Goal: Complete application form: Complete application form

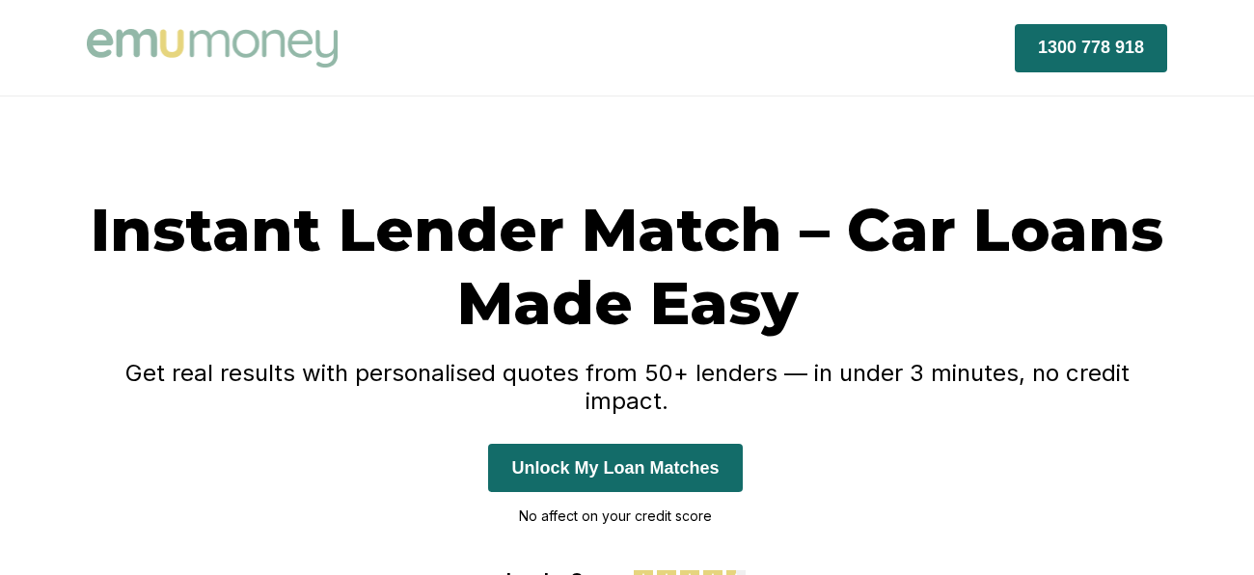
click at [540, 502] on p "No affect on your credit score" at bounding box center [615, 516] width 254 height 29
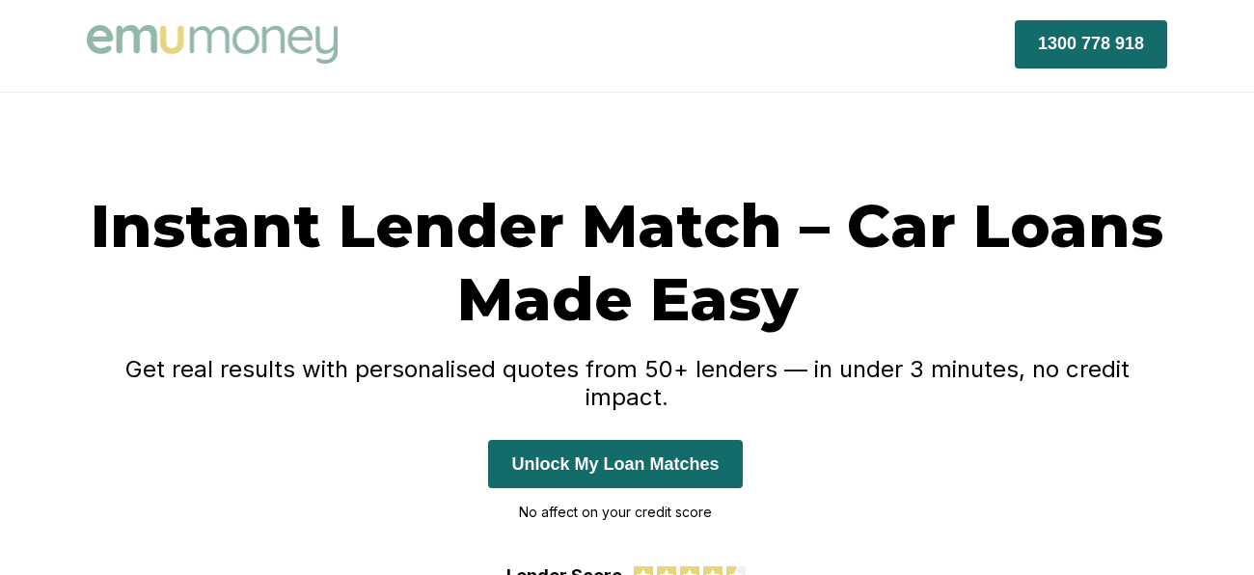
click at [561, 440] on button "Unlock My Loan Matches" at bounding box center [615, 464] width 254 height 48
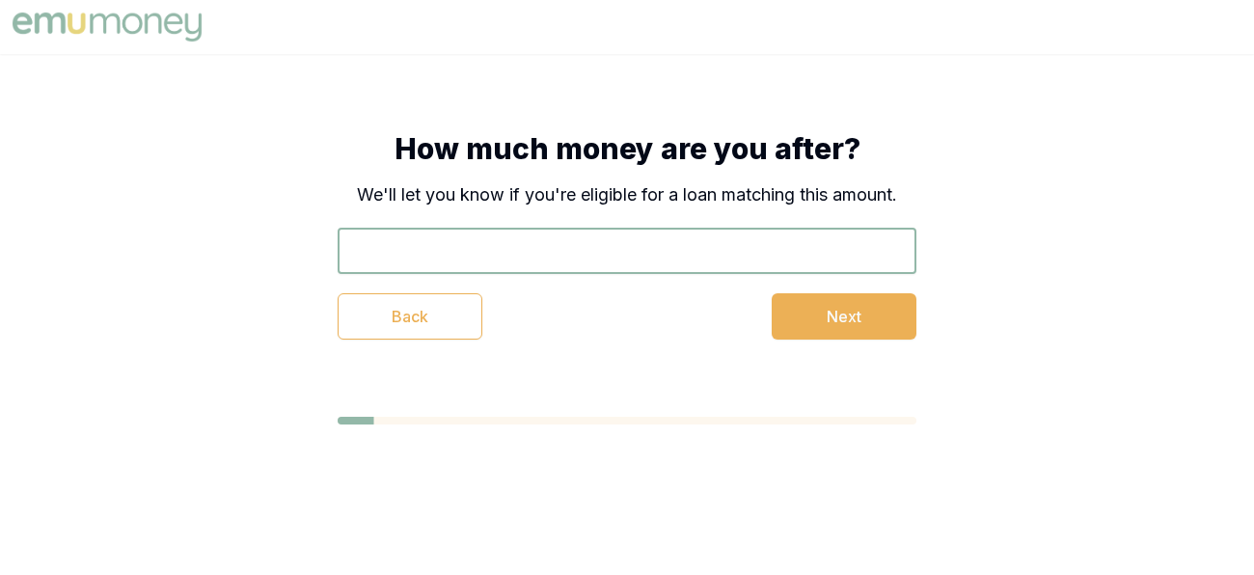
click at [500, 253] on input "text" at bounding box center [627, 251] width 579 height 46
click at [500, 253] on input "10.000" at bounding box center [627, 251] width 579 height 46
type input "$10,000"
click at [834, 317] on button "Next" at bounding box center [844, 316] width 145 height 46
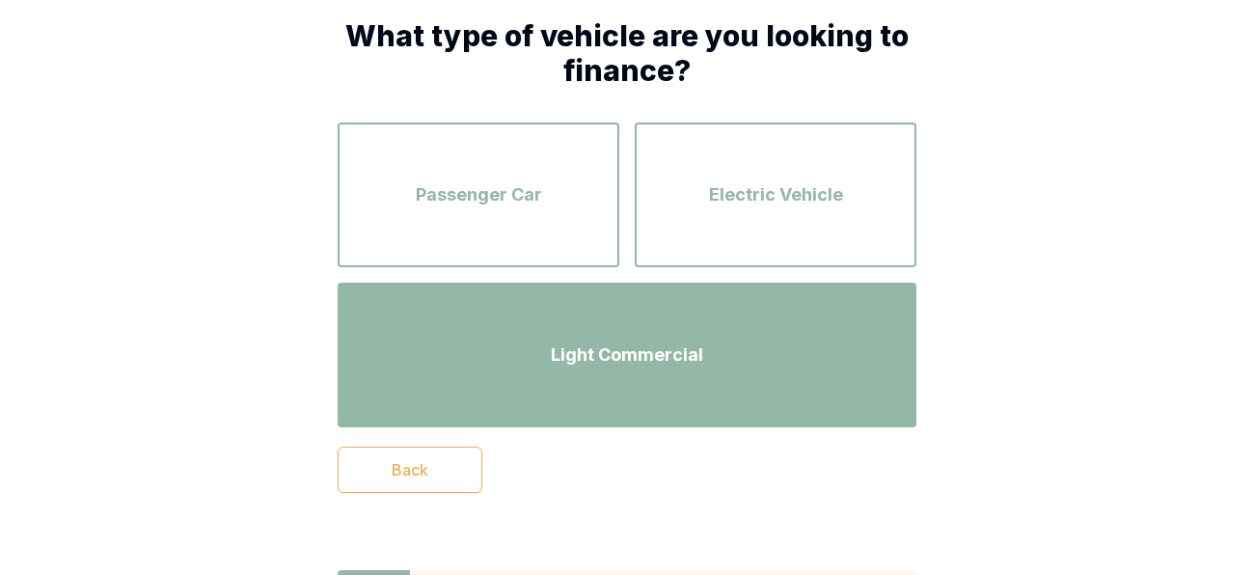
scroll to position [115, 0]
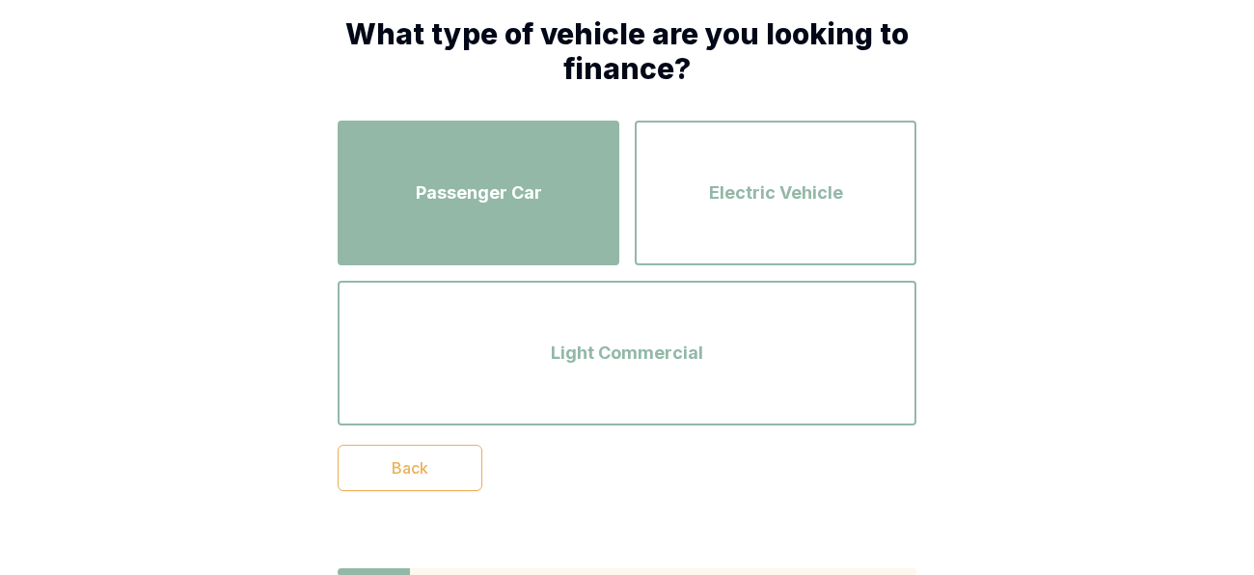
click at [458, 223] on div "Passenger Car" at bounding box center [478, 193] width 247 height 110
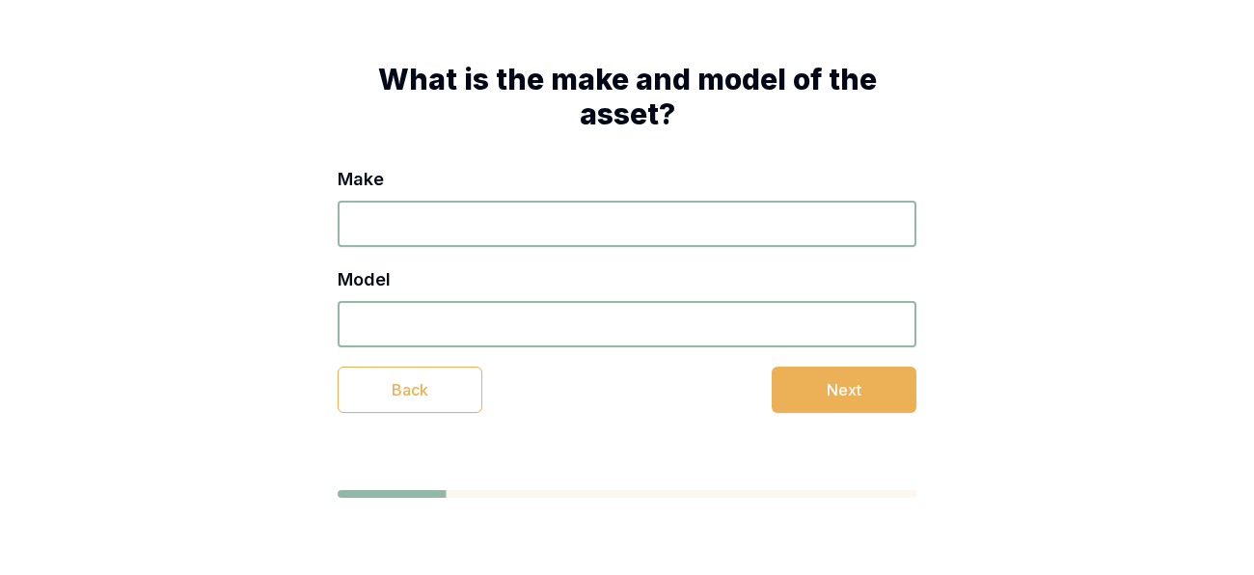
scroll to position [69, 0]
click at [437, 231] on input "Make" at bounding box center [627, 224] width 579 height 46
type input "h"
type input "nissan"
type input "Nissan"
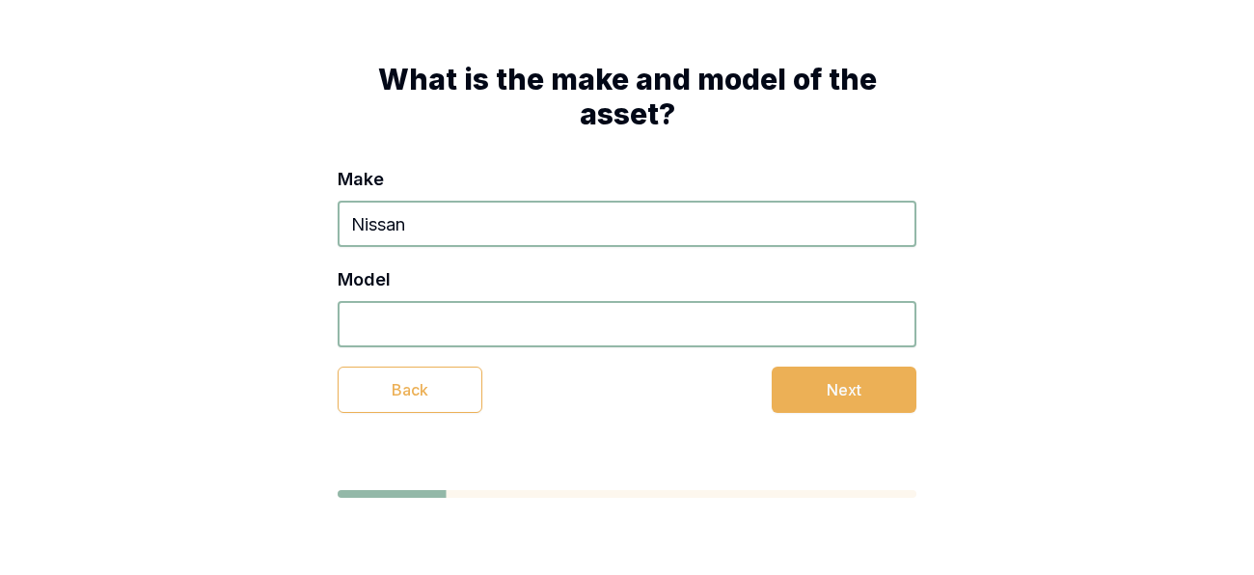
click at [505, 319] on input "Model" at bounding box center [627, 324] width 579 height 46
type input "d22"
click at [840, 399] on button "Next" at bounding box center [844, 390] width 145 height 46
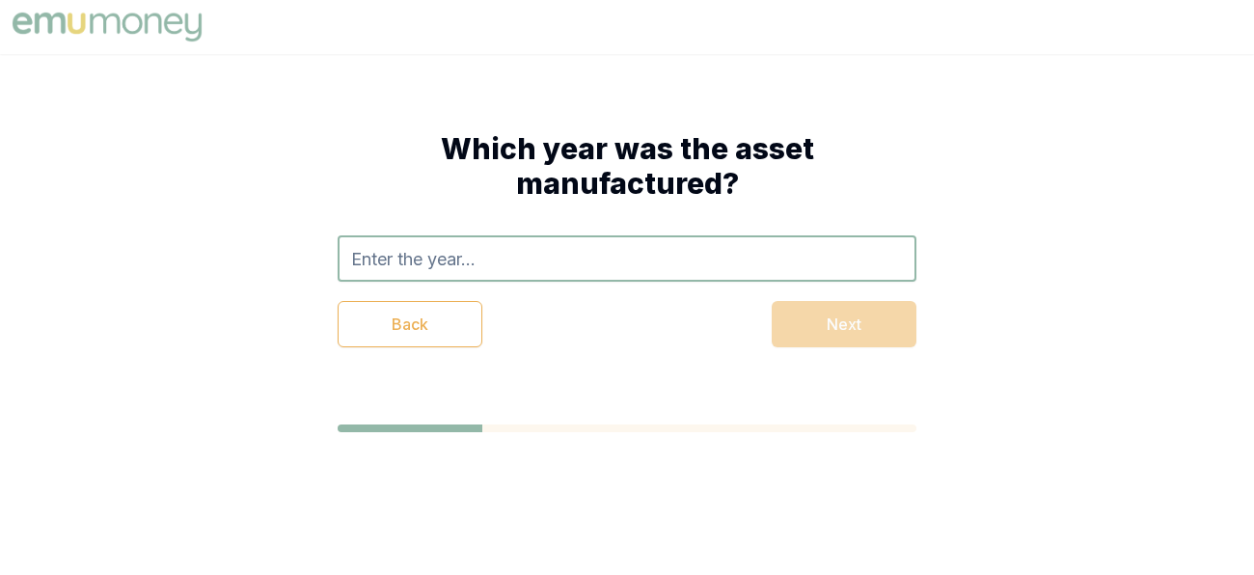
click at [840, 399] on div "Which year was the asset manufactured? Back Next" at bounding box center [627, 239] width 733 height 371
click at [690, 268] on input "text" at bounding box center [627, 258] width 579 height 46
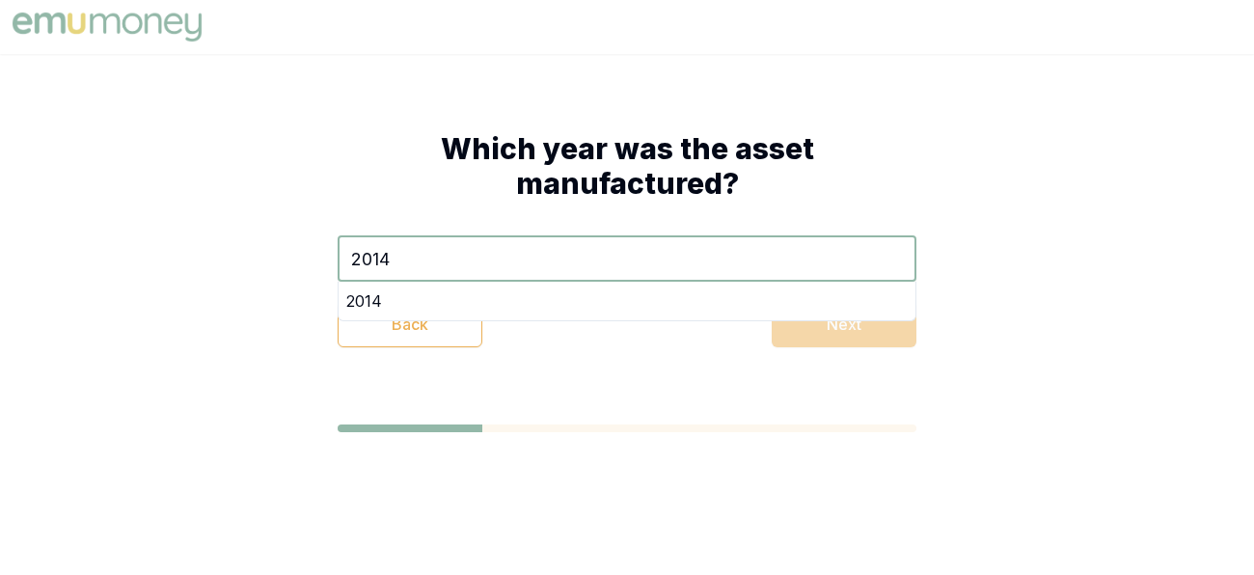
type input "2014"
click at [881, 335] on div "Back Next" at bounding box center [627, 324] width 579 height 46
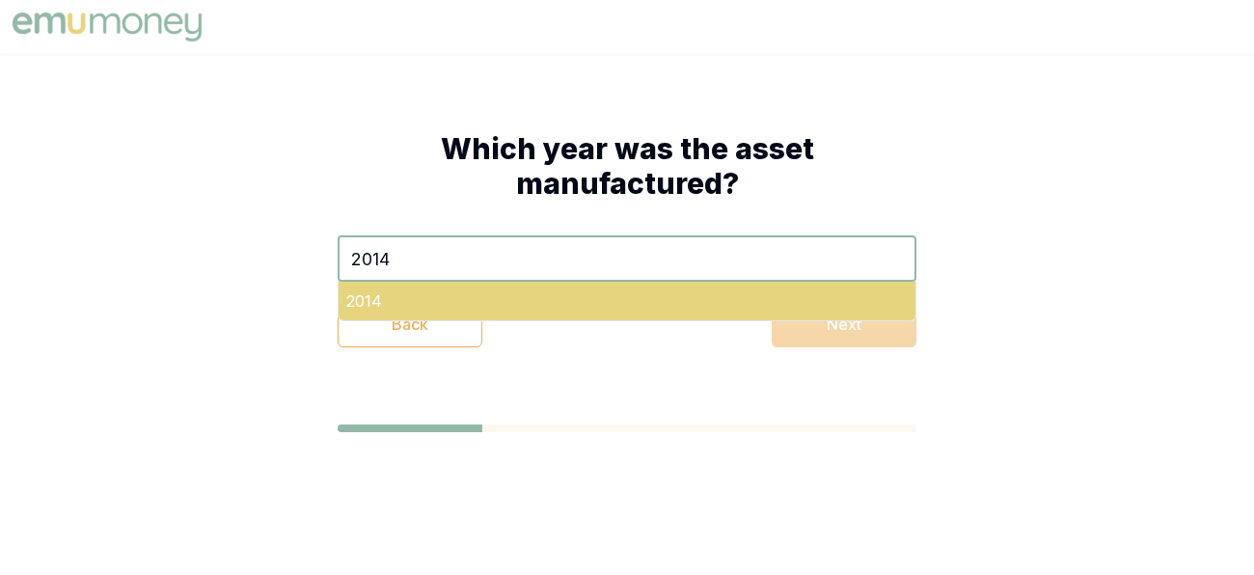
click at [394, 302] on div "2014" at bounding box center [627, 301] width 577 height 39
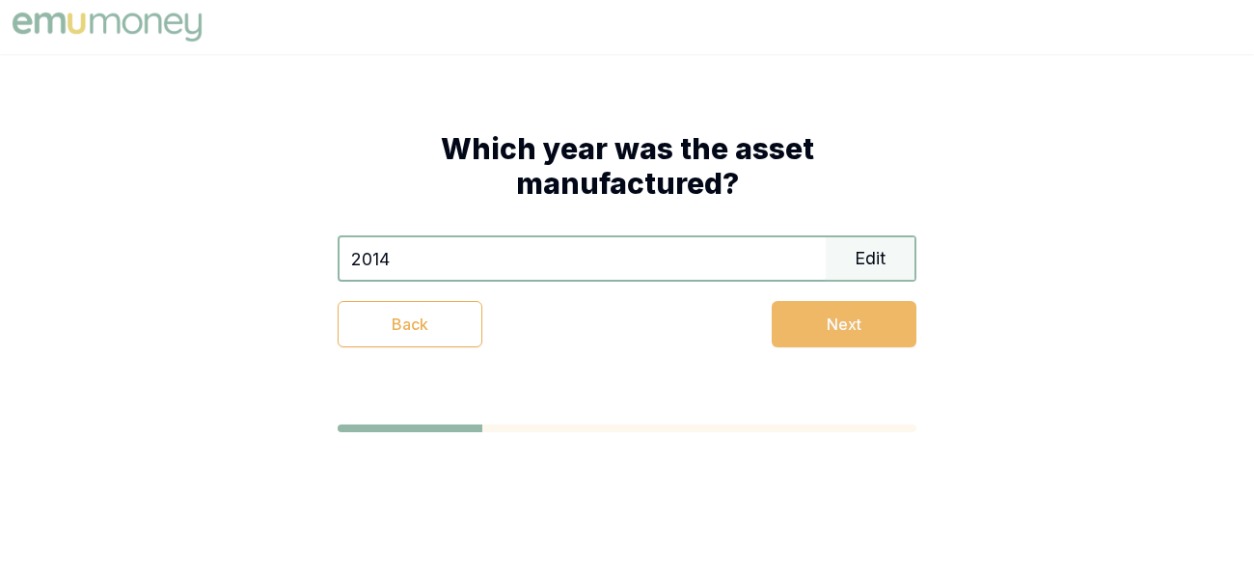
click at [868, 325] on button "Next" at bounding box center [844, 324] width 145 height 46
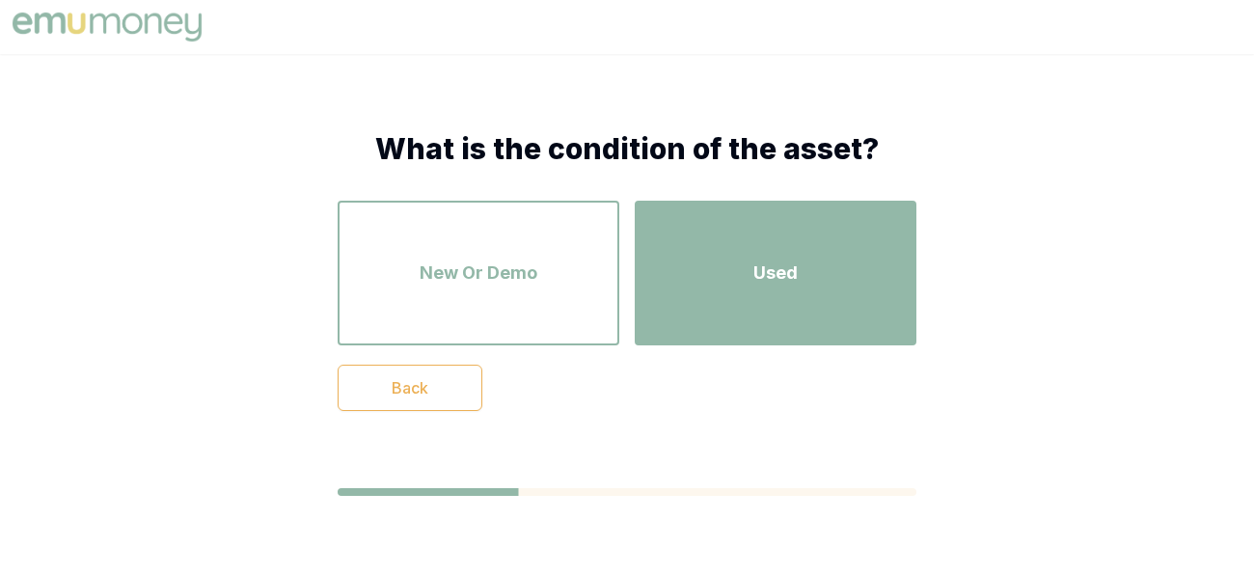
click at [767, 279] on span "Used" at bounding box center [776, 273] width 44 height 27
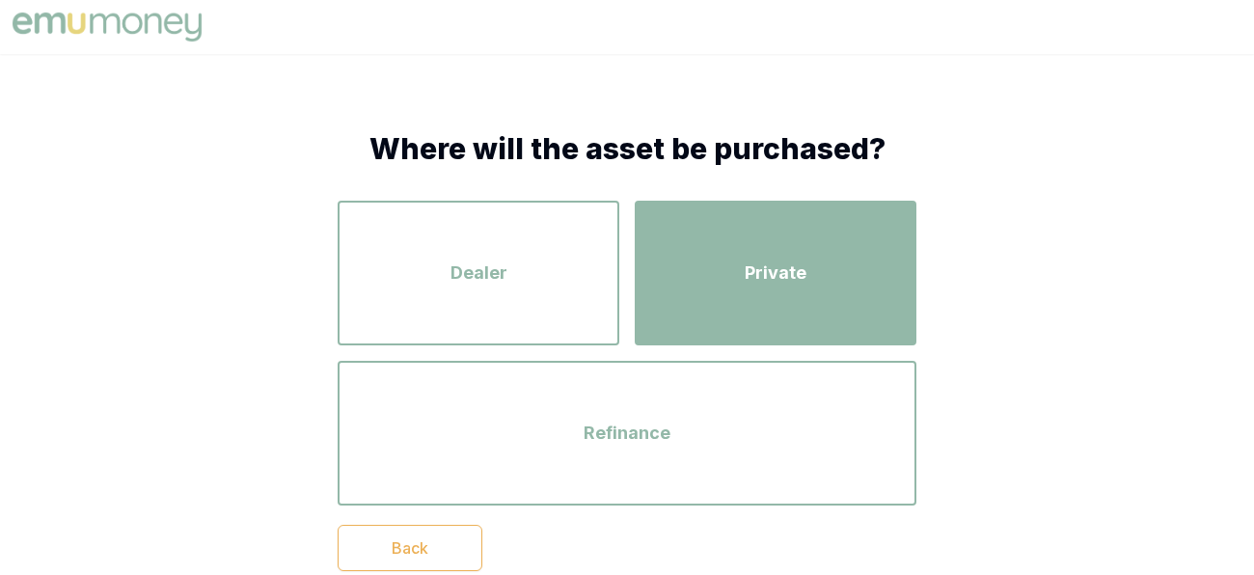
click at [739, 282] on div "Private" at bounding box center [775, 273] width 247 height 110
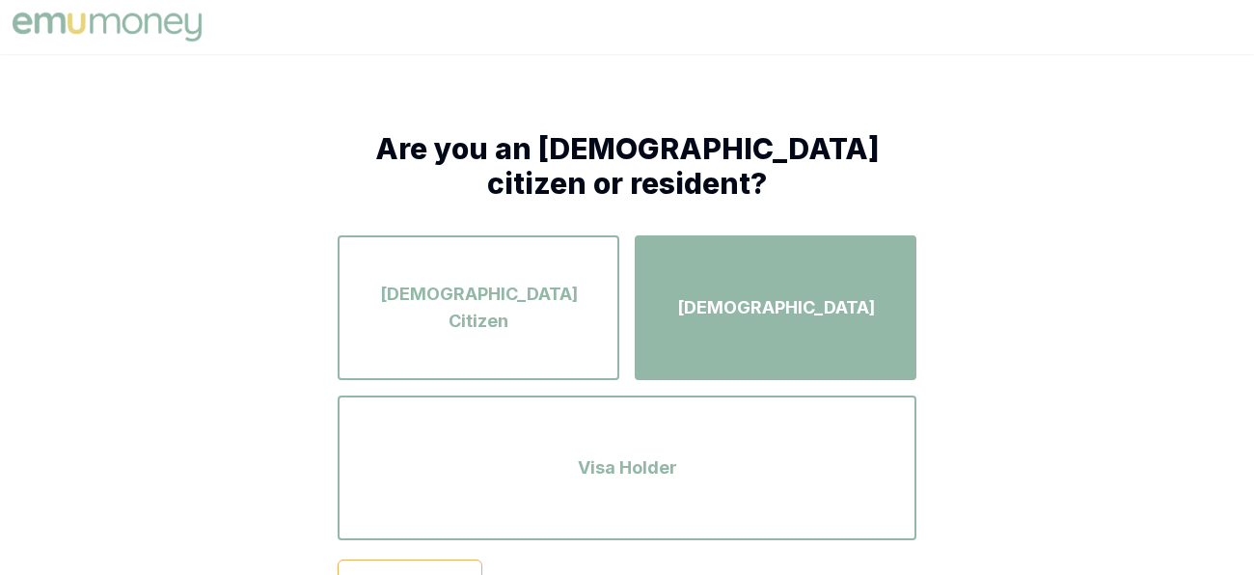
click at [809, 316] on span "[DEMOGRAPHIC_DATA]" at bounding box center [776, 307] width 198 height 27
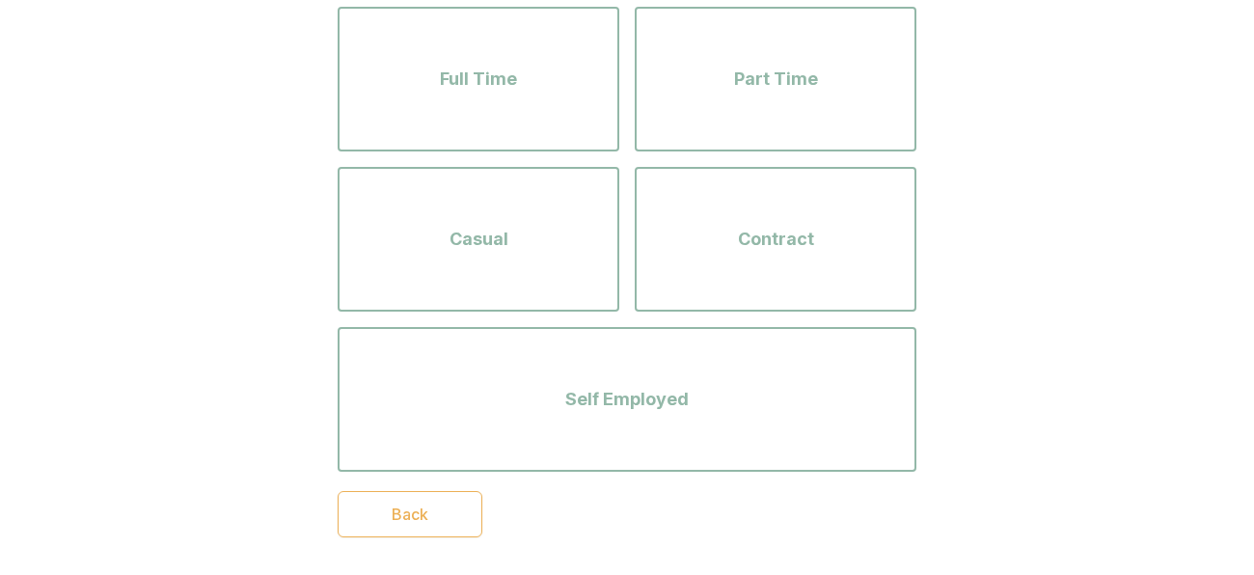
scroll to position [231, 0]
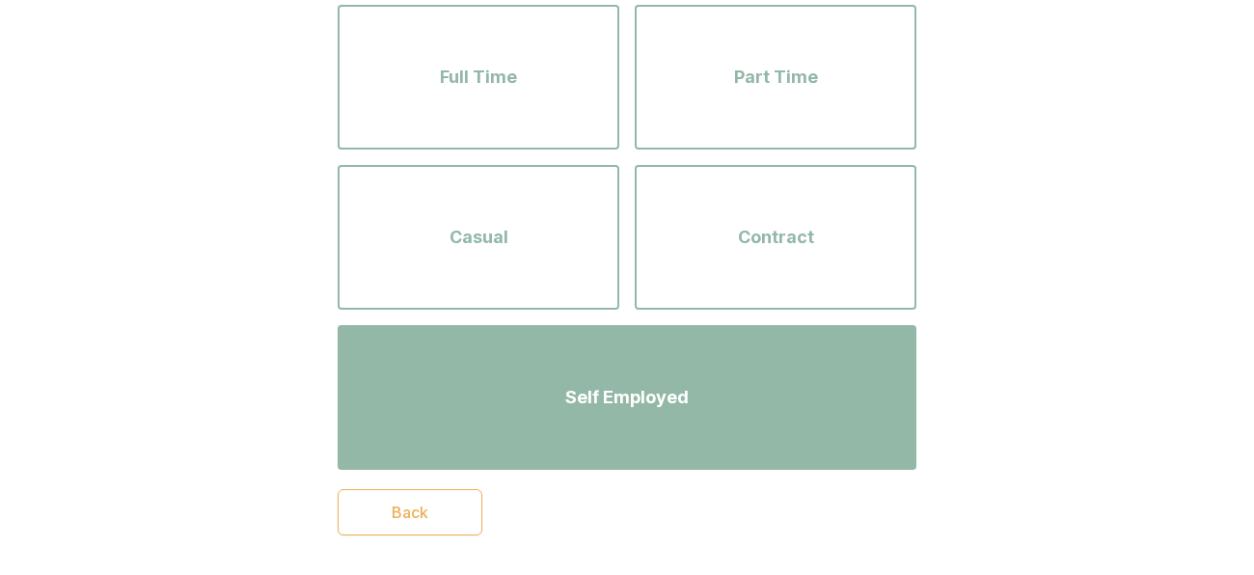
click at [530, 439] on div "Self Employed" at bounding box center [627, 398] width 544 height 110
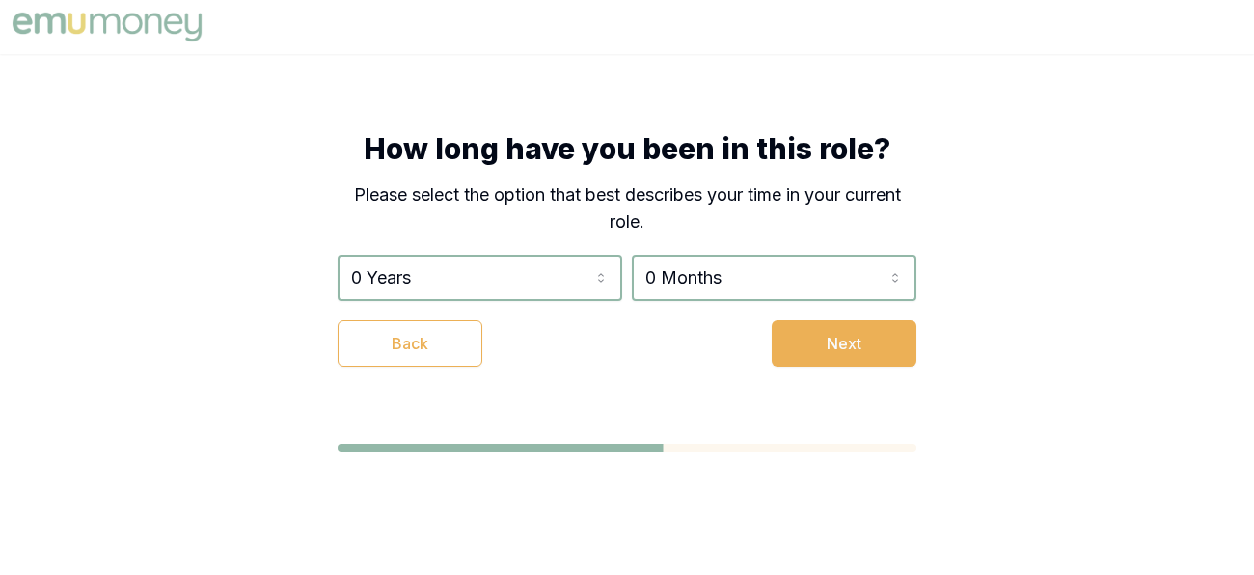
scroll to position [0, 0]
click at [478, 282] on html "How long have you been in this role? Please select the option that best describ…" at bounding box center [627, 287] width 1254 height 575
click at [690, 278] on html "How long have you been in this role? Please select the option that best describ…" at bounding box center [627, 287] width 1254 height 575
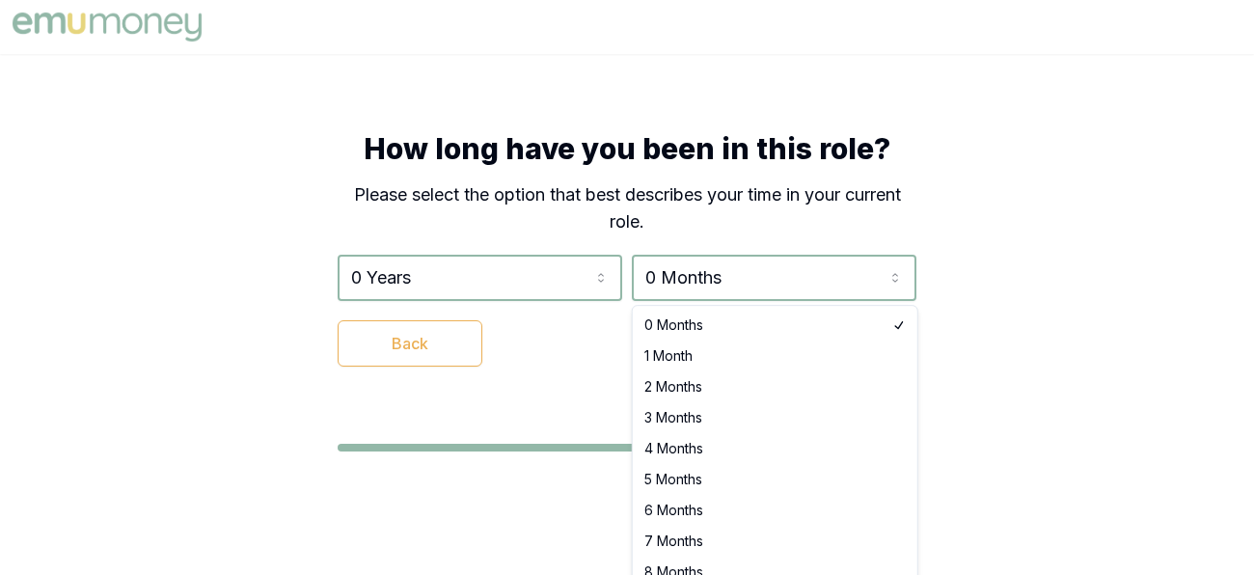
select select "1"
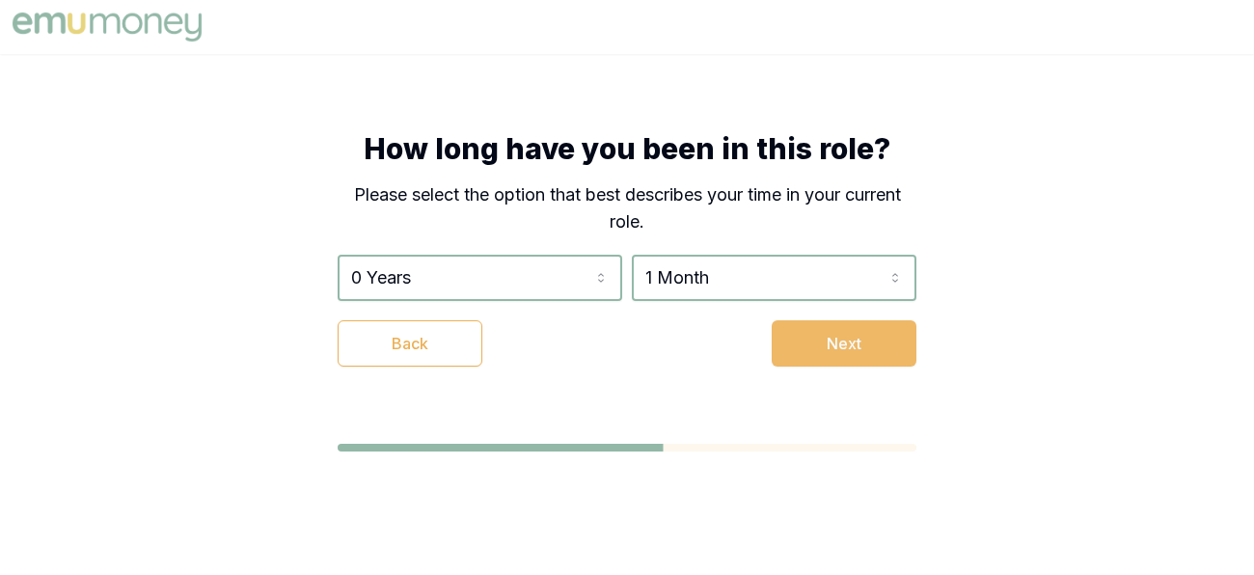
click at [869, 354] on button "Next" at bounding box center [844, 343] width 145 height 46
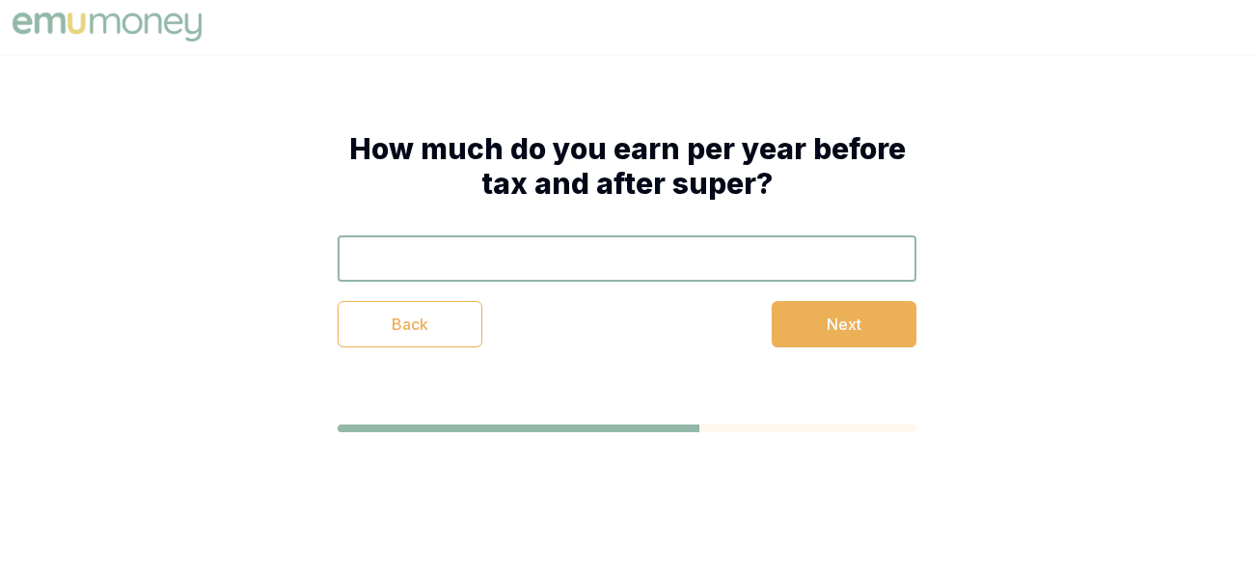
click at [731, 271] on input "text" at bounding box center [627, 258] width 579 height 46
click at [822, 329] on button "Next" at bounding box center [844, 324] width 145 height 46
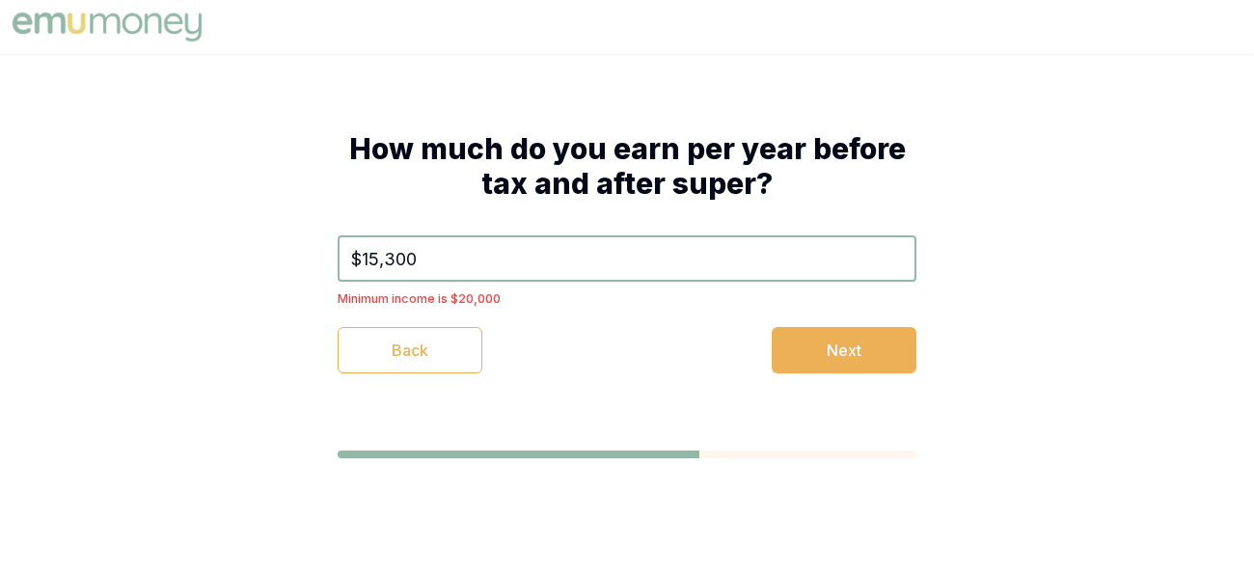
click at [483, 246] on input "$15,300" at bounding box center [627, 258] width 579 height 46
type input "$1"
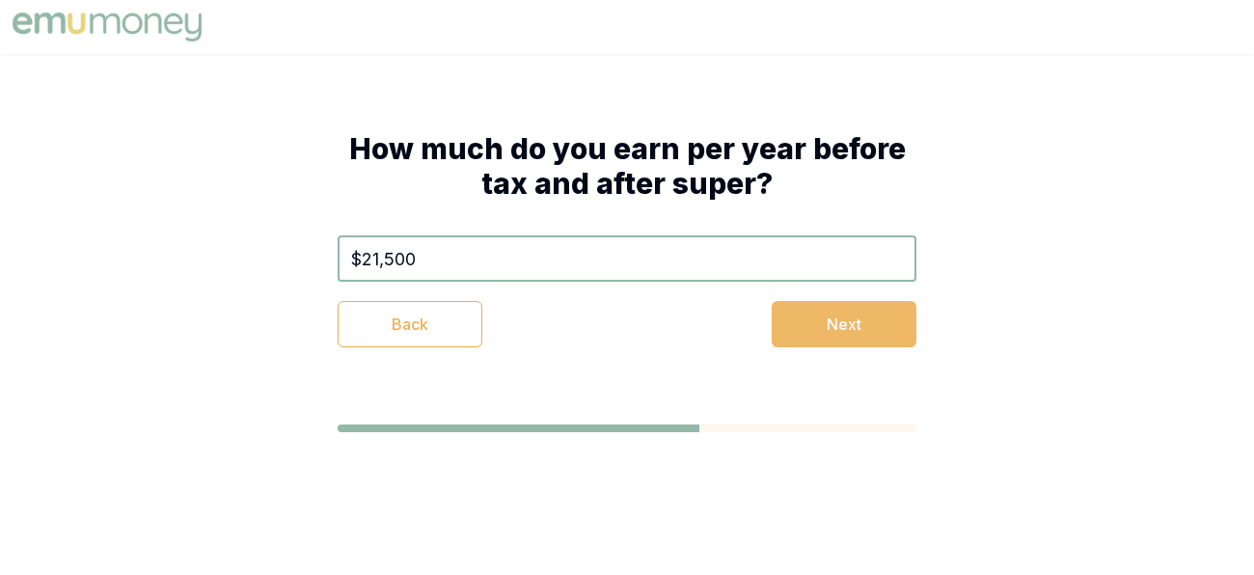
type input "$21,500"
click at [852, 341] on button "Next" at bounding box center [844, 324] width 145 height 46
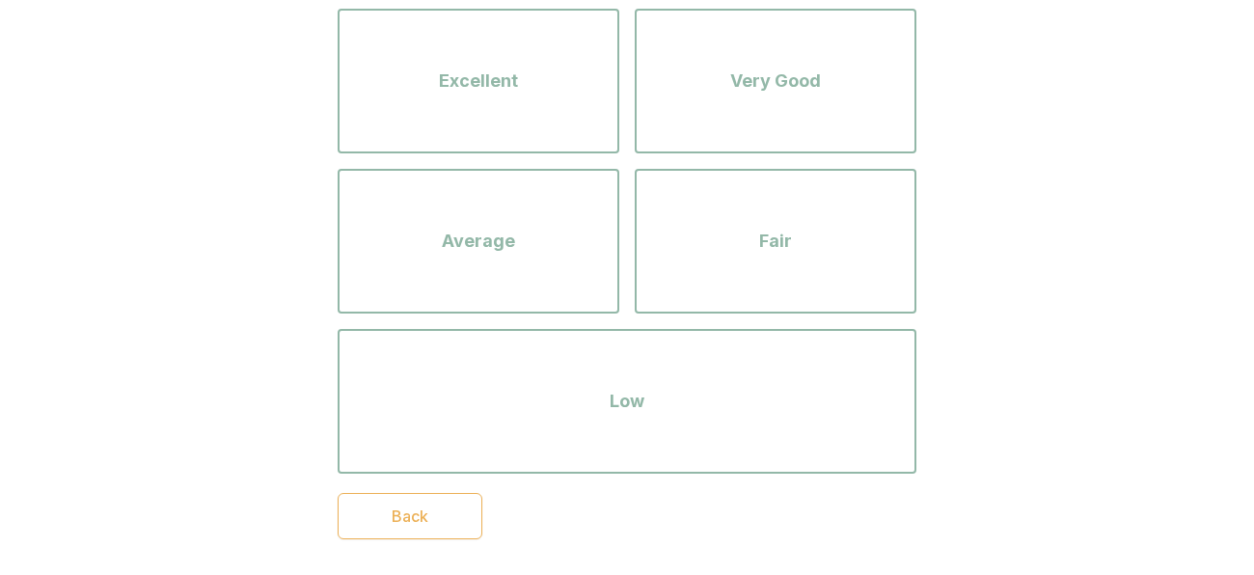
scroll to position [256, 0]
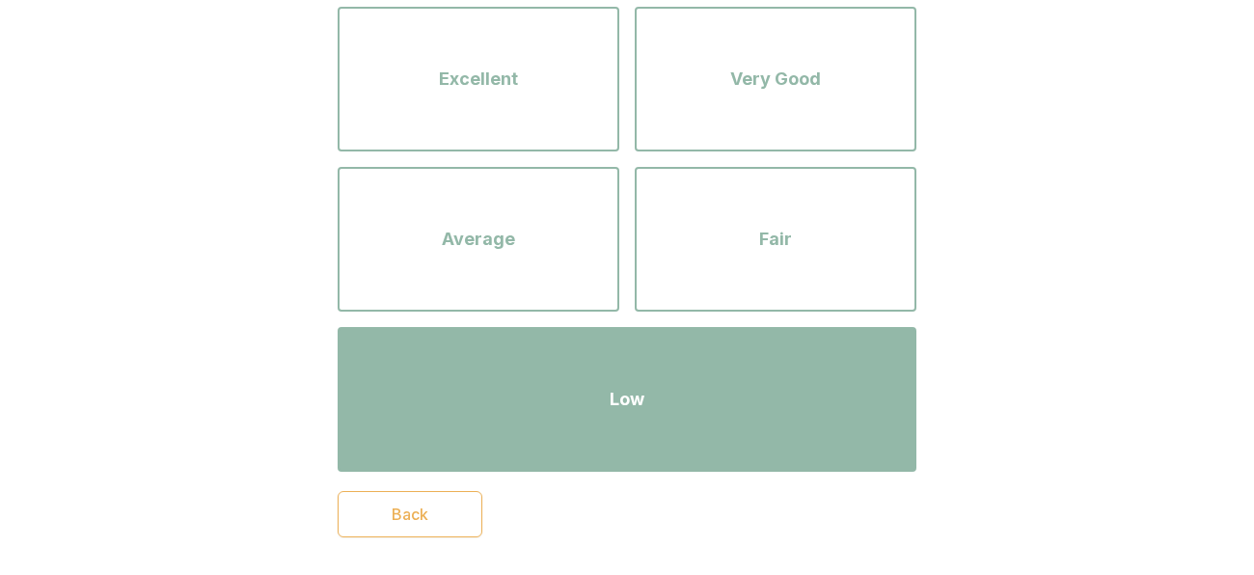
click at [488, 399] on div "Low" at bounding box center [627, 399] width 544 height 110
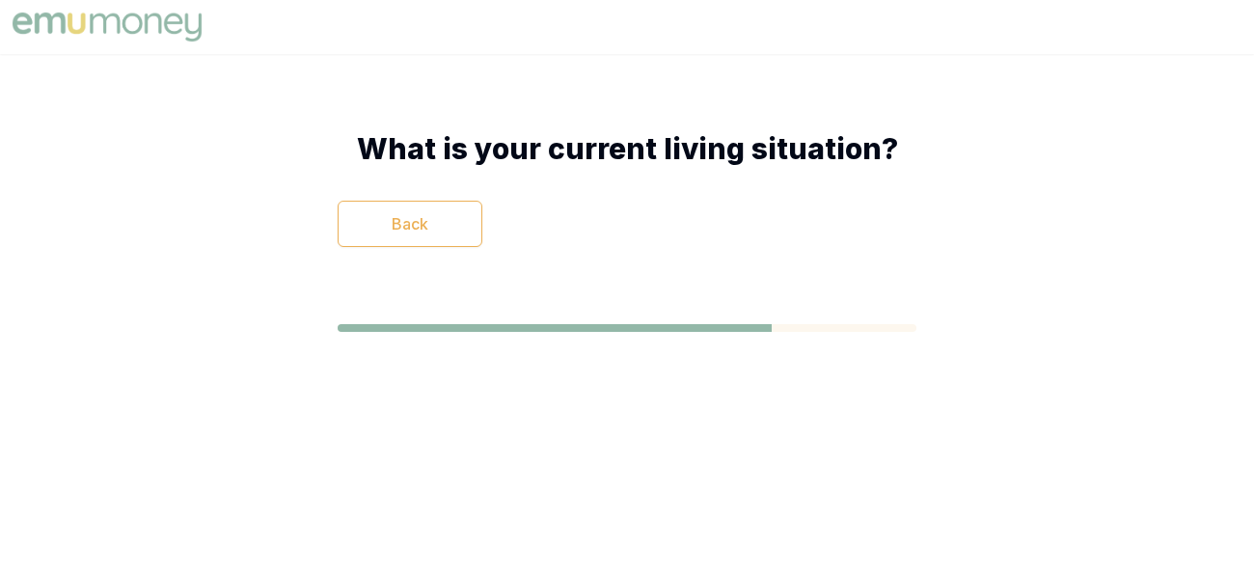
scroll to position [0, 0]
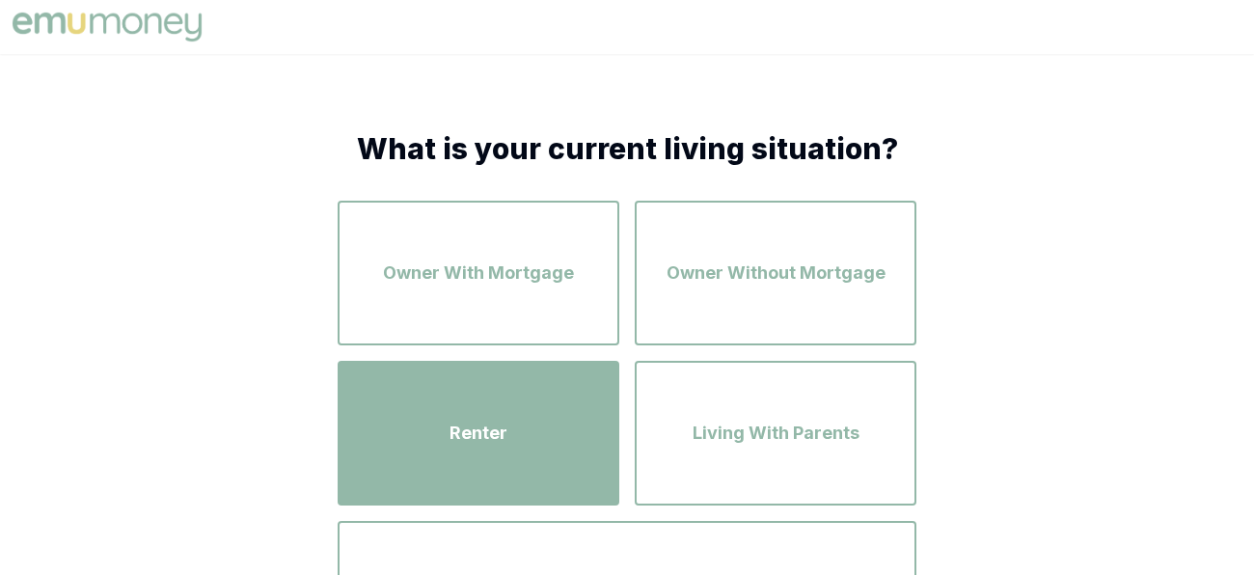
click at [416, 419] on div "Renter" at bounding box center [478, 433] width 247 height 110
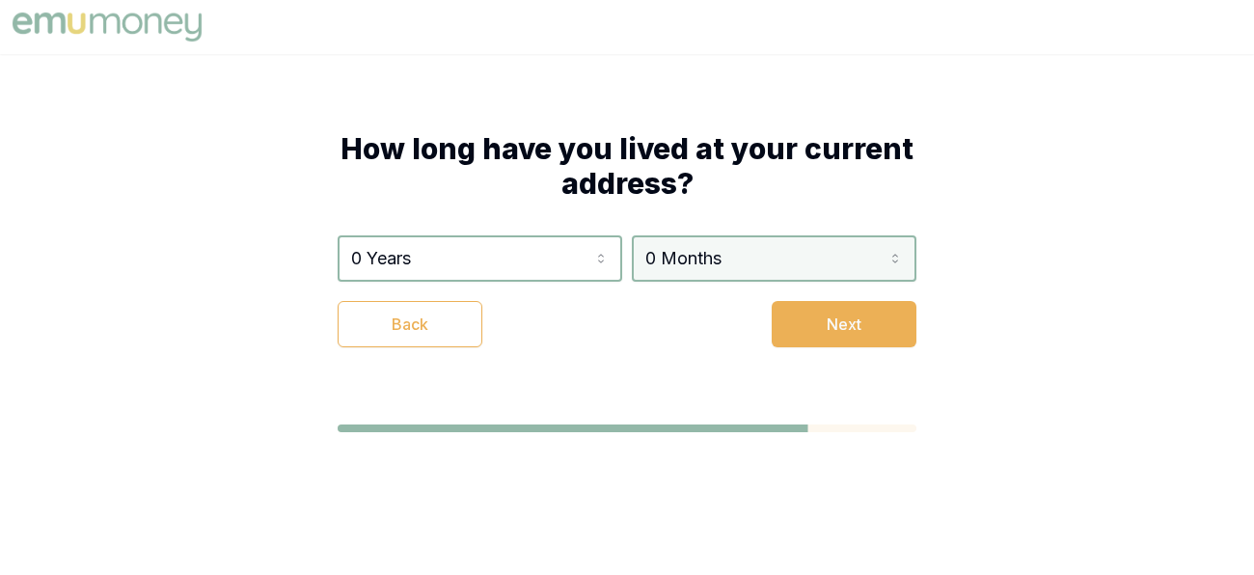
click at [784, 268] on html "How long have you lived at your current address? 0 Years 0 Years 1 Year 2 Years…" at bounding box center [627, 287] width 1254 height 575
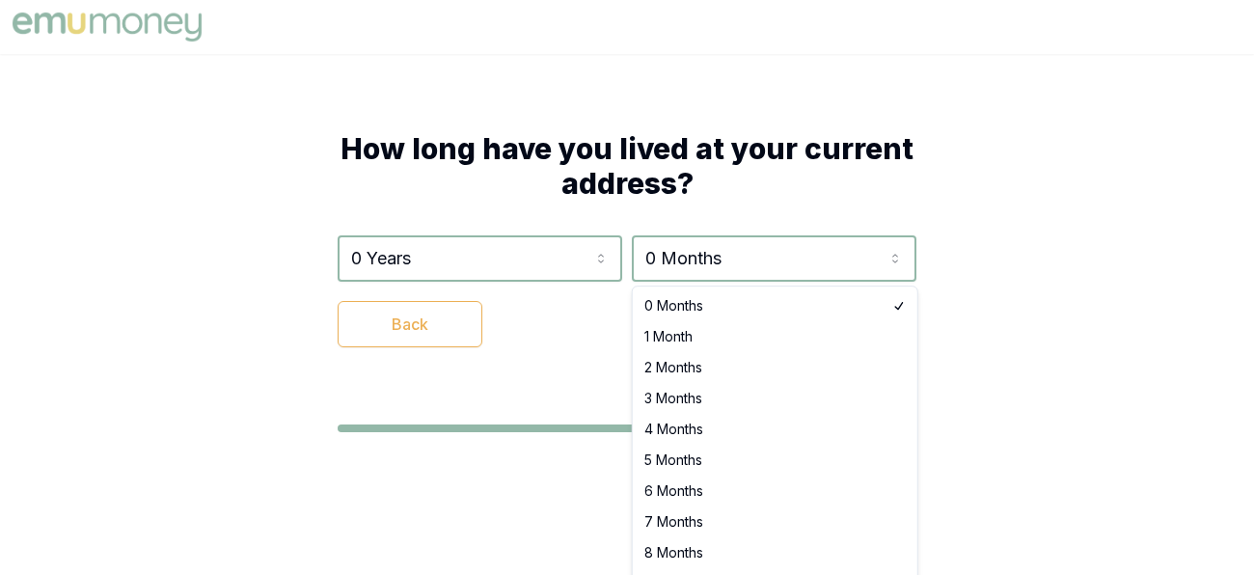
select select "1"
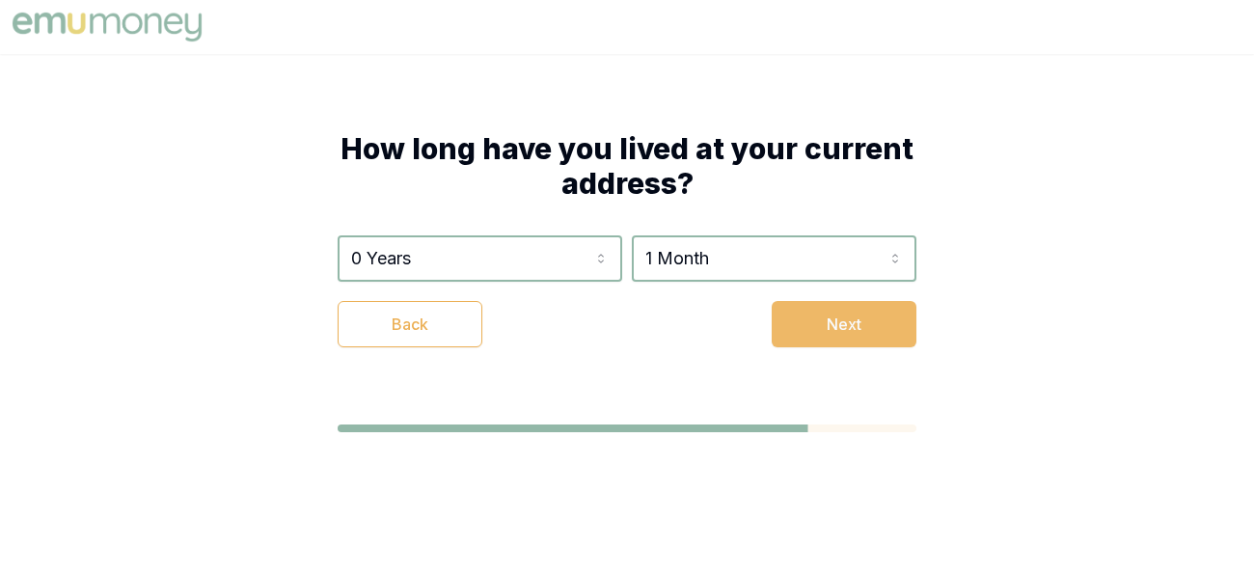
click at [896, 313] on button "Next" at bounding box center [844, 324] width 145 height 46
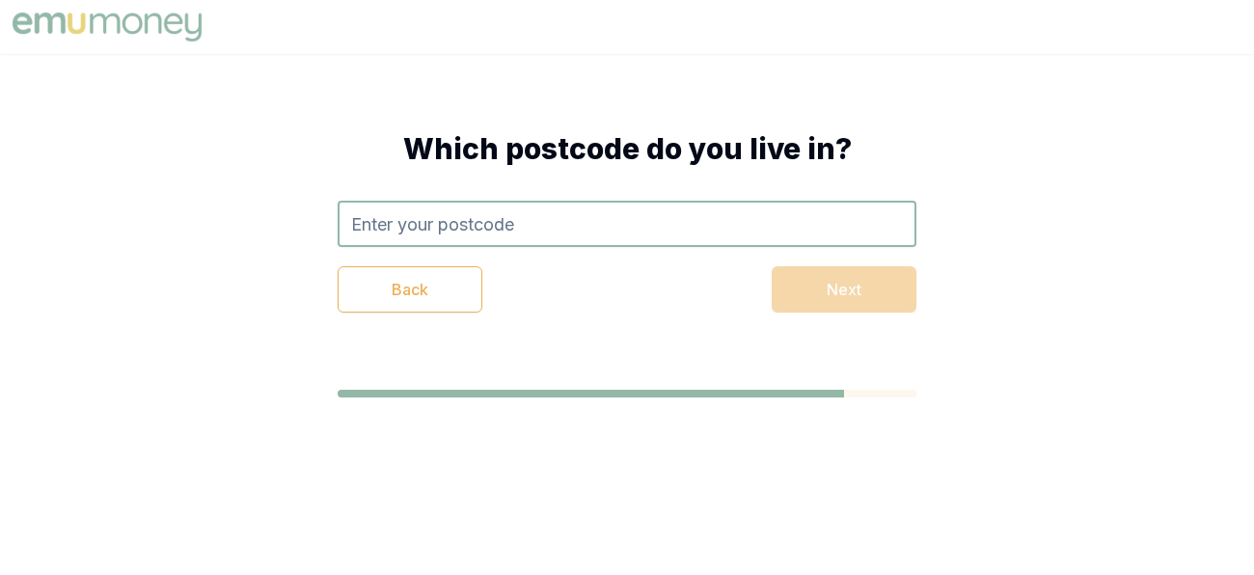
click at [844, 219] on input "text" at bounding box center [627, 224] width 579 height 46
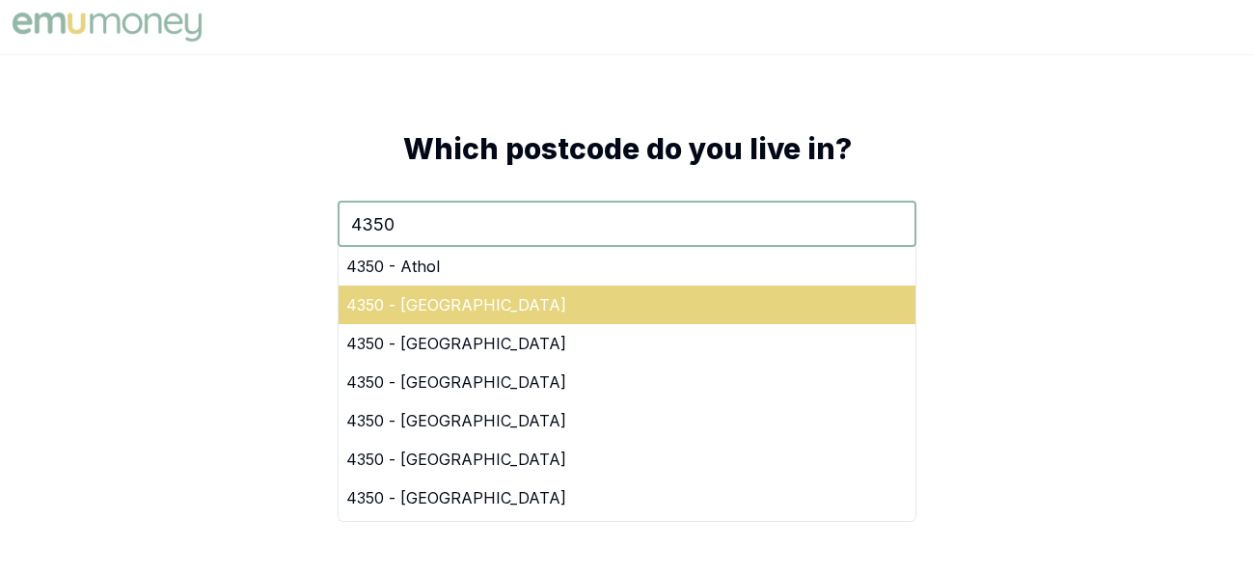
type input "4350"
click at [466, 301] on div "4350 - [GEOGRAPHIC_DATA]" at bounding box center [627, 305] width 577 height 39
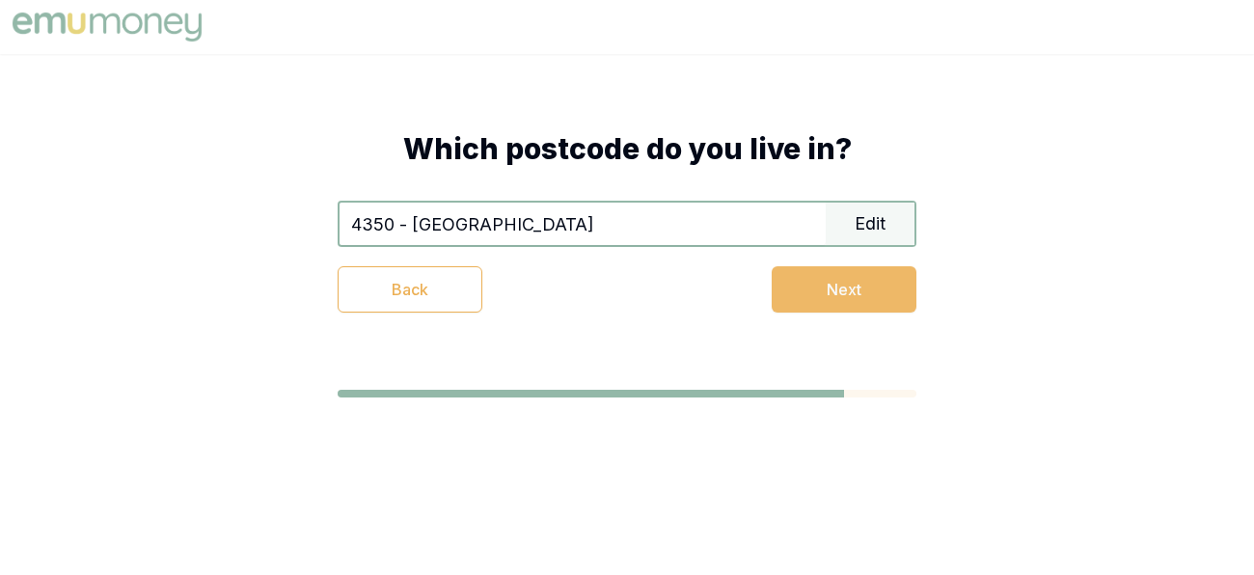
click at [837, 307] on button "Next" at bounding box center [844, 289] width 145 height 46
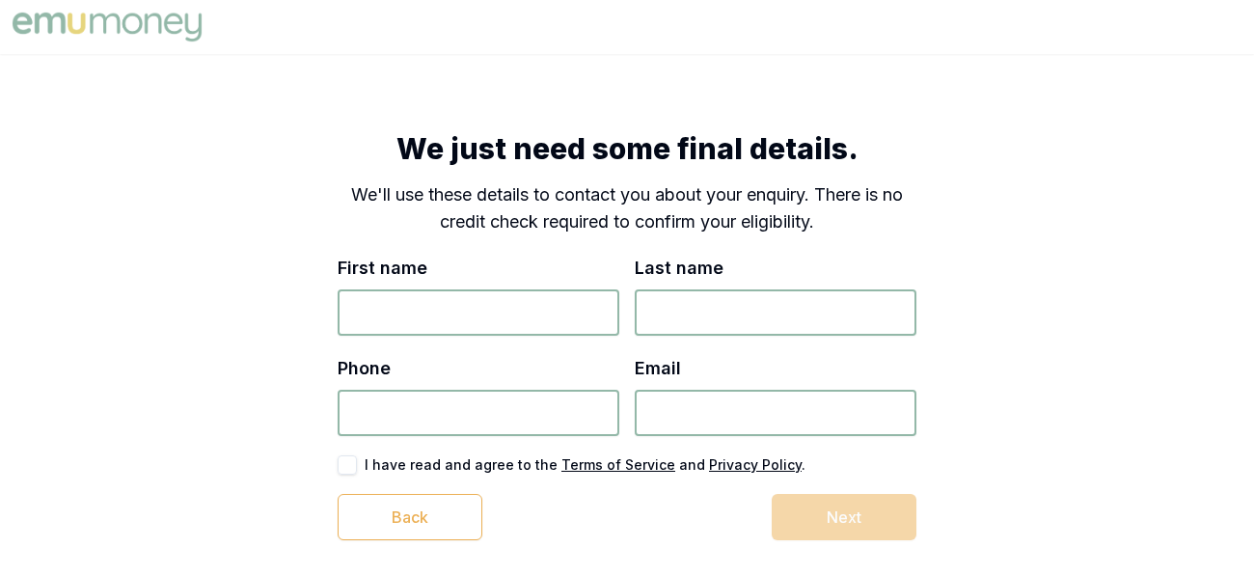
click at [530, 327] on input "First name" at bounding box center [479, 312] width 282 height 46
type input "[PERSON_NAME]"
type input "Pike"
type input "0499 767 377"
type input "[EMAIL_ADDRESS][DOMAIN_NAME]"
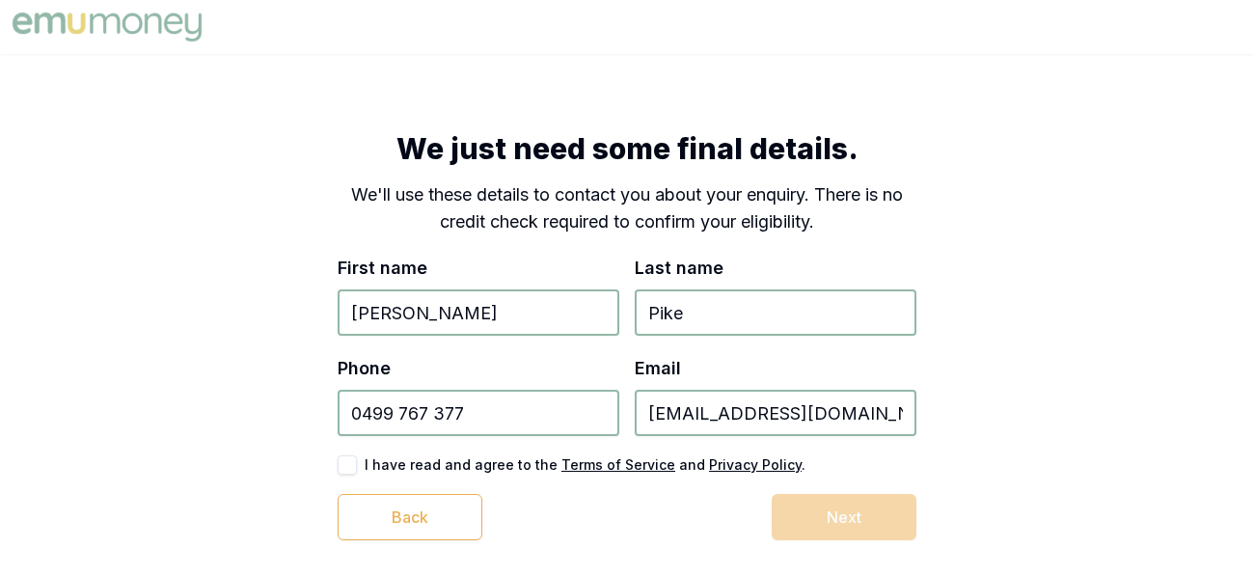
click at [355, 467] on button "button" at bounding box center [347, 464] width 19 height 19
click at [804, 516] on button "Next" at bounding box center [844, 517] width 145 height 46
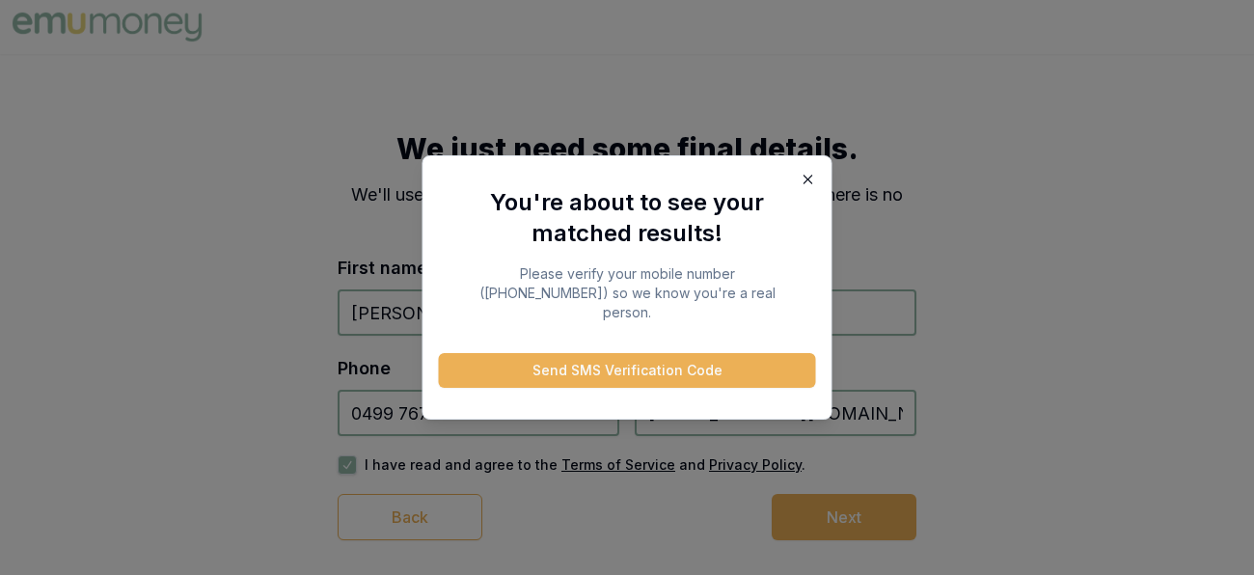
click at [811, 187] on icon "button" at bounding box center [808, 179] width 15 height 15
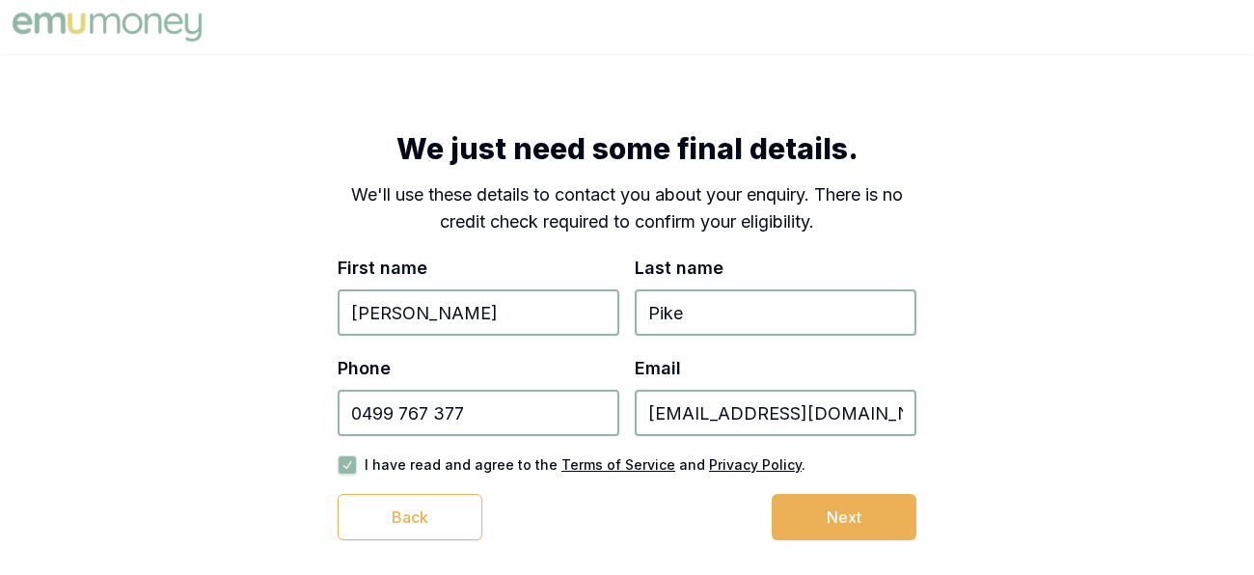
click at [556, 392] on input "0499 767 377" at bounding box center [479, 413] width 282 height 46
type input "0447 874 101"
click at [833, 532] on button "Next" at bounding box center [844, 517] width 145 height 46
click at [878, 401] on input "[EMAIL_ADDRESS][DOMAIN_NAME]" at bounding box center [776, 413] width 282 height 46
type input "T"
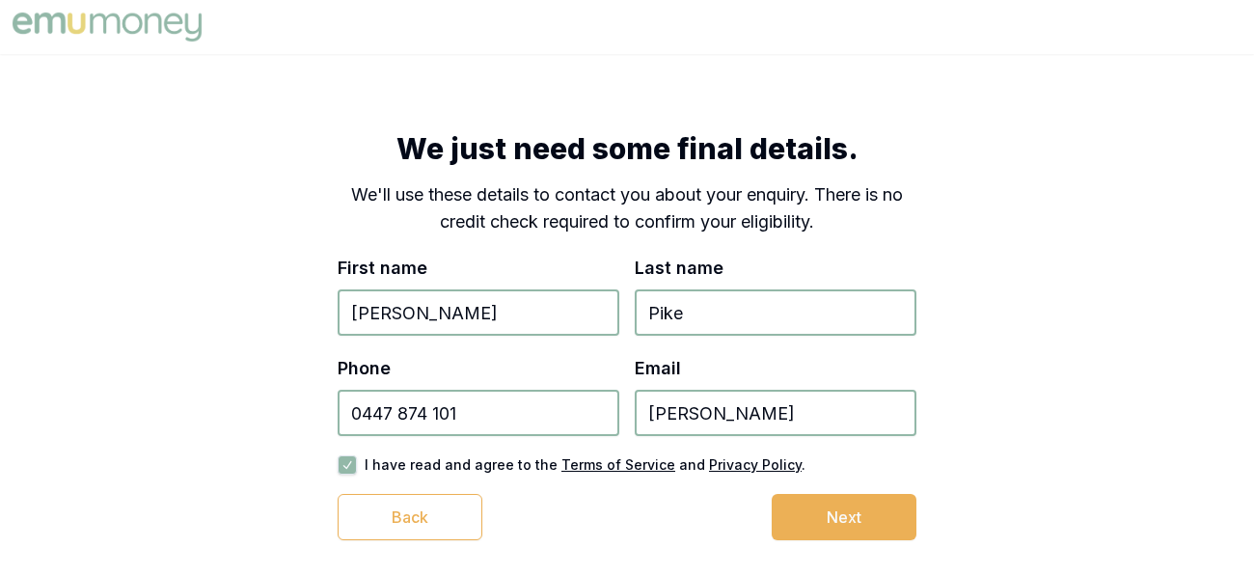
type input "[EMAIL_ADDRESS][DOMAIN_NAME]"
click at [802, 524] on button "Next" at bounding box center [844, 517] width 145 height 46
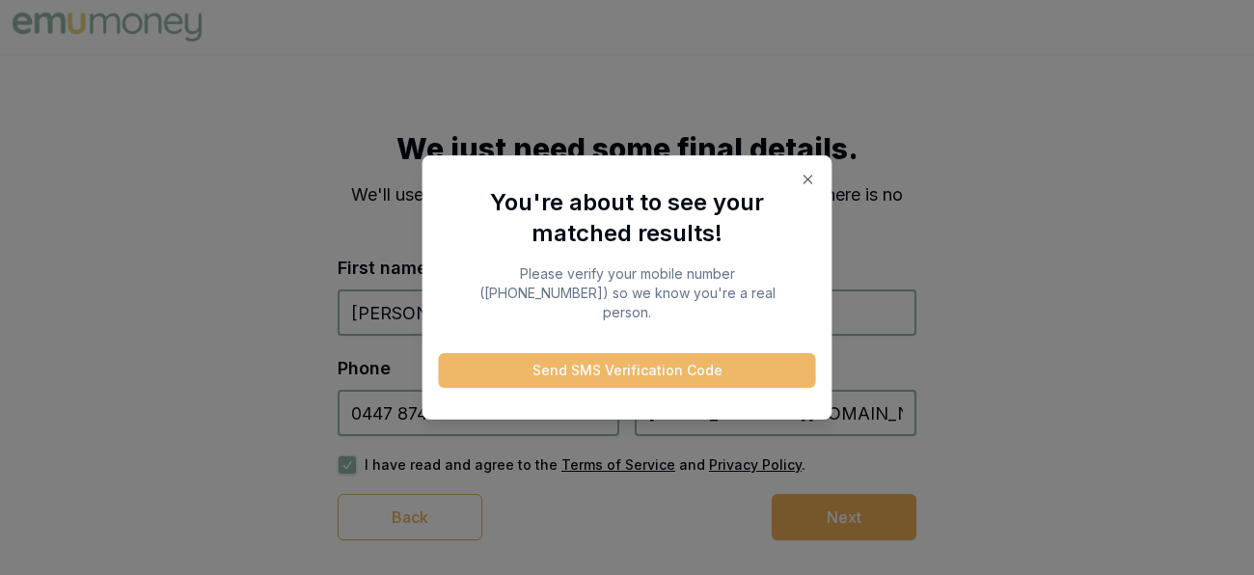
click at [645, 372] on button "Send SMS Verification Code" at bounding box center [627, 370] width 377 height 35
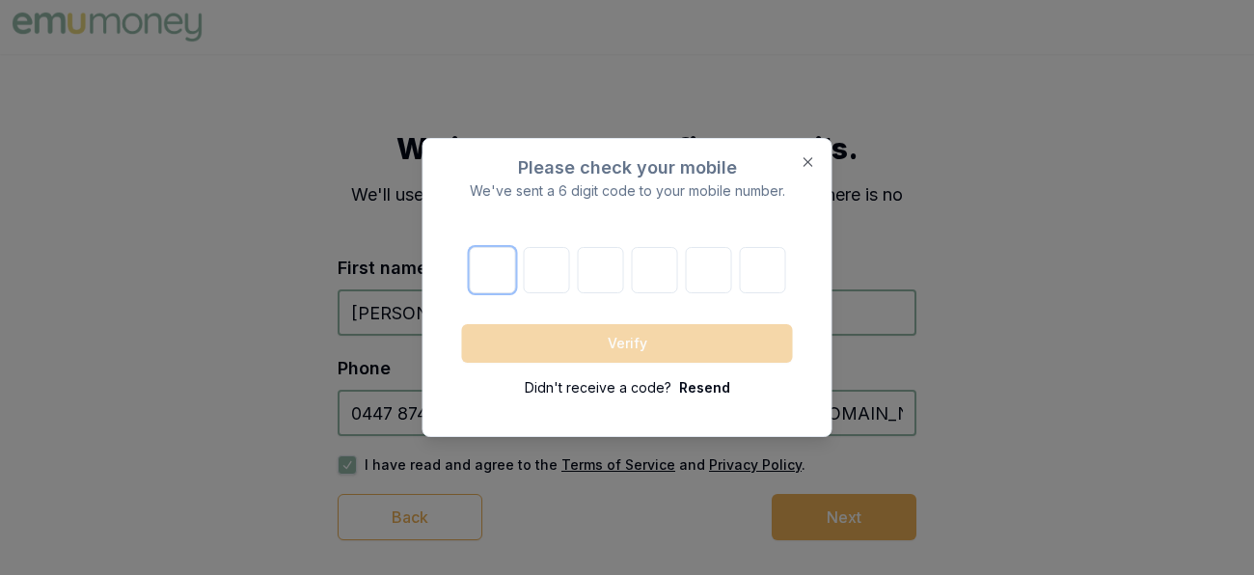
click at [512, 288] on input "number" at bounding box center [492, 270] width 46 height 46
type input "2"
type input "0"
type input "4"
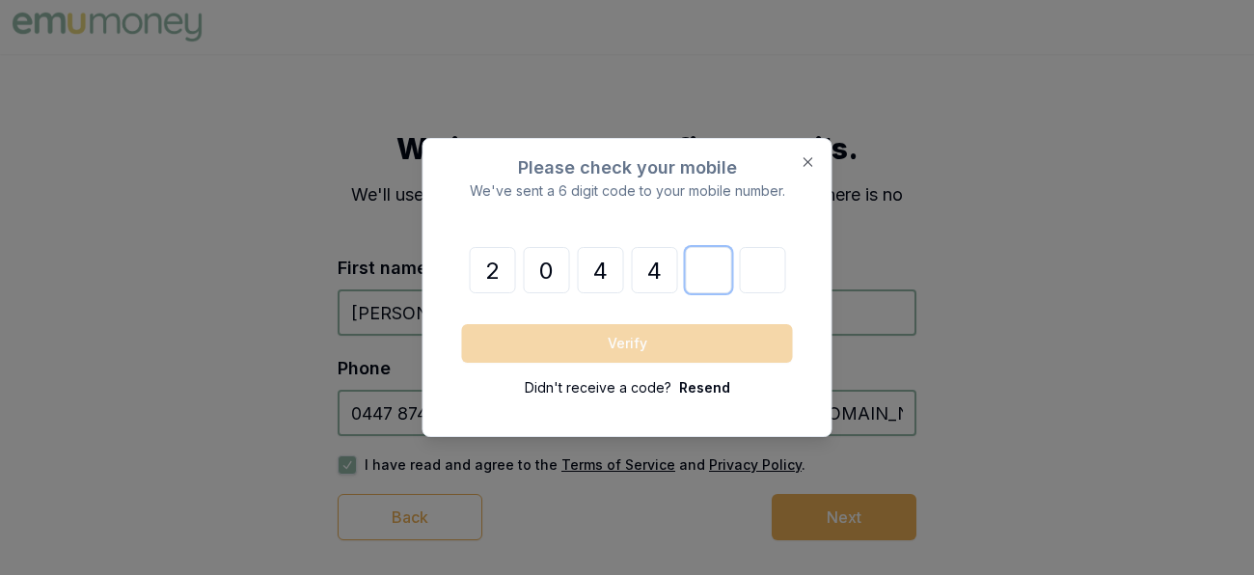
type input "9"
type input "1"
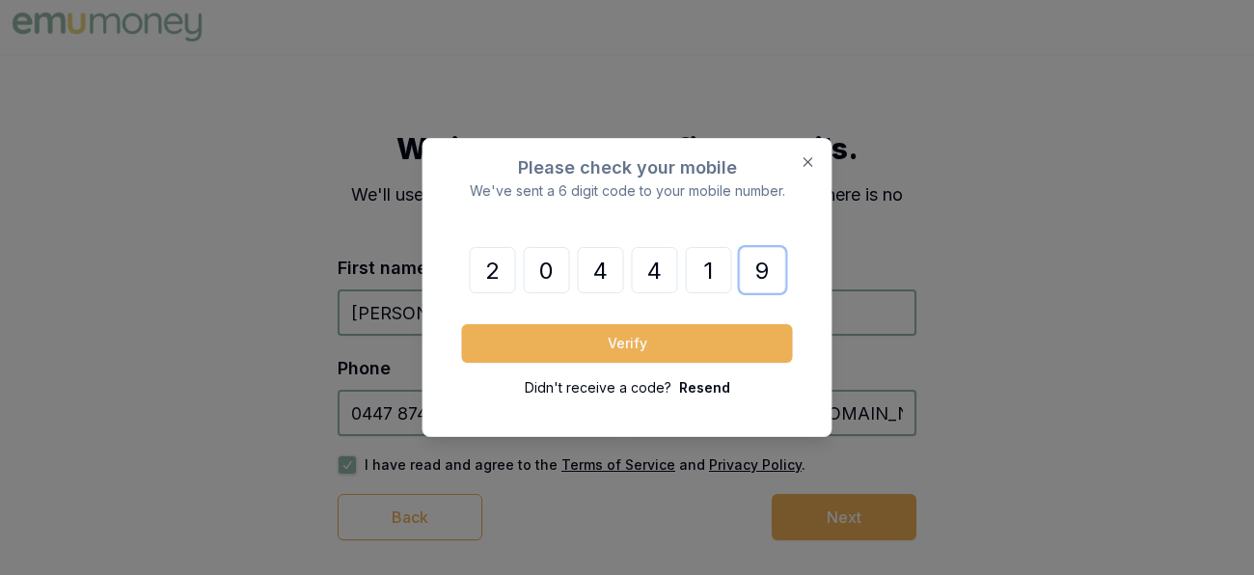
type input "9"
click at [462, 324] on button "Verify" at bounding box center [627, 343] width 331 height 39
